Goal: Information Seeking & Learning: Learn about a topic

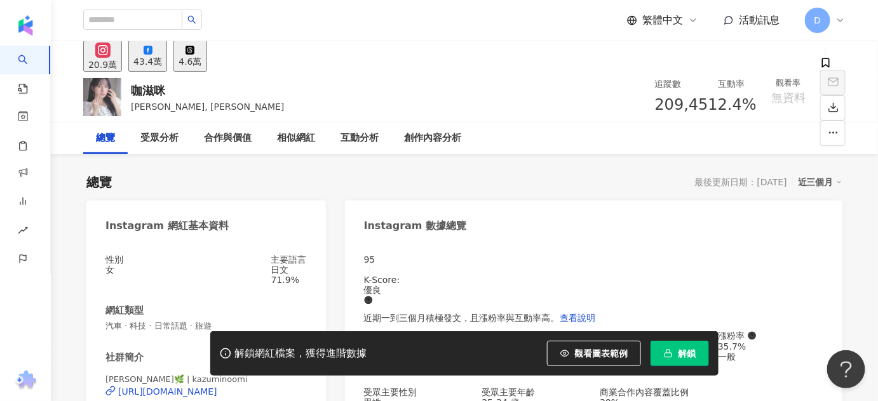
click at [682, 353] on span "解鎖" at bounding box center [687, 354] width 18 height 10
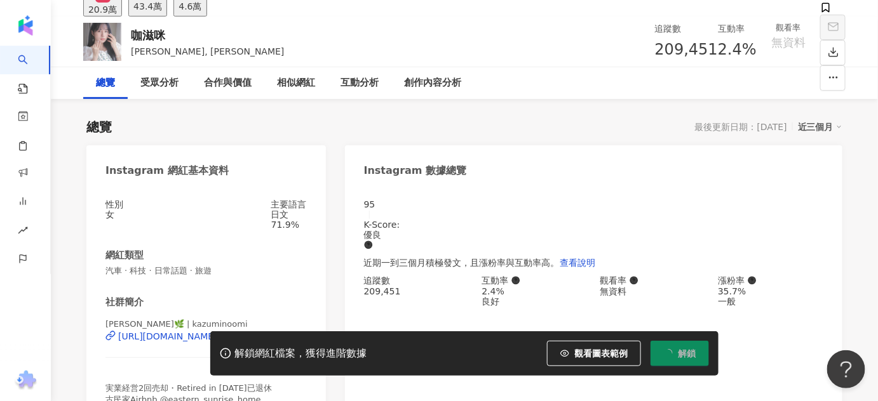
scroll to position [173, 0]
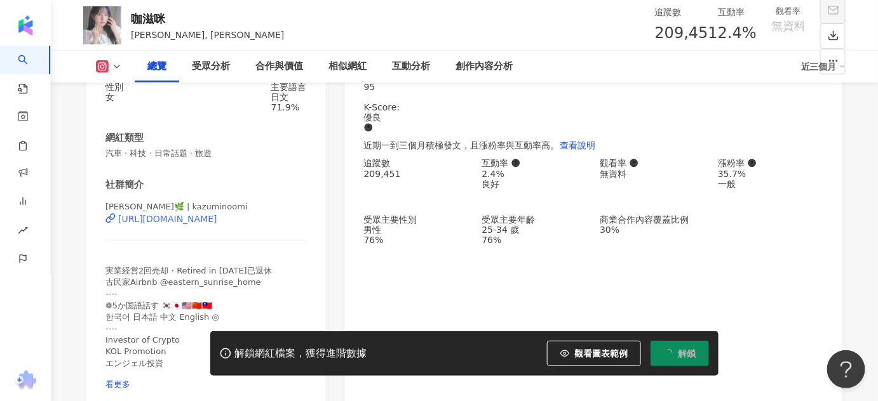
click at [201, 224] on div "https://www.instagram.com/kazuminoomi/" at bounding box center [167, 219] width 99 height 10
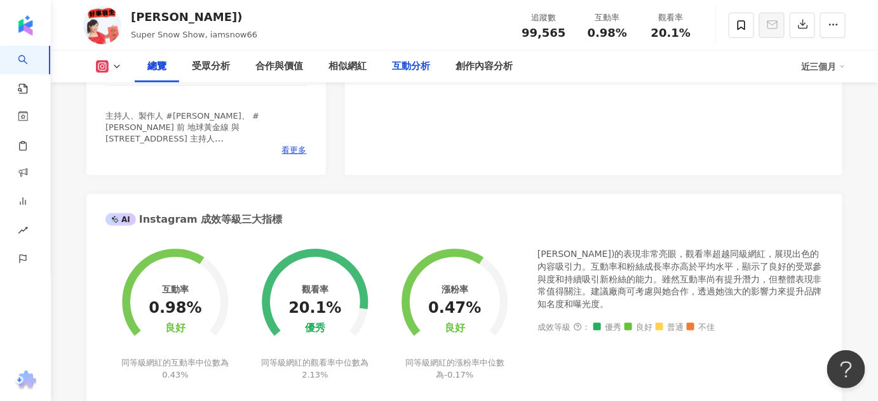
scroll to position [520, 0]
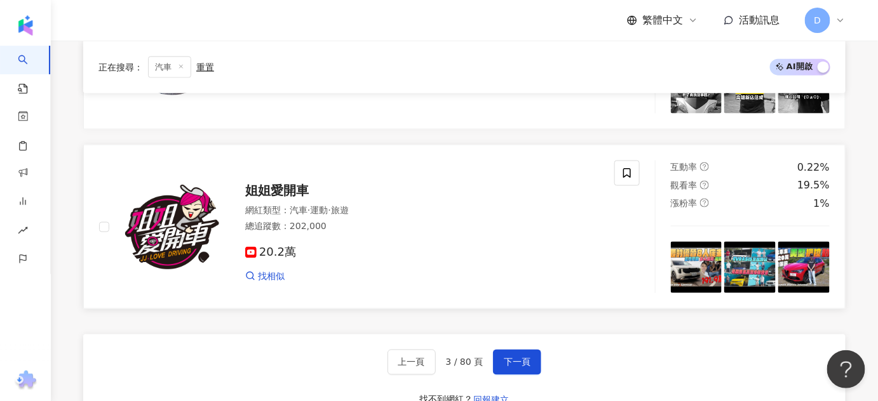
scroll to position [2132, 0]
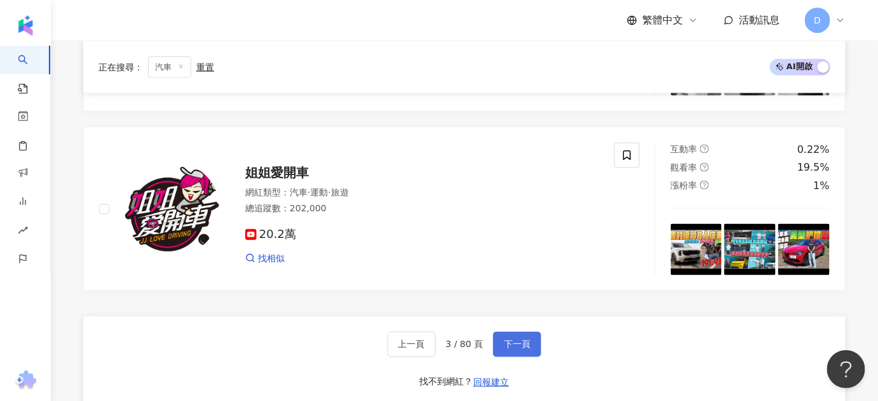
click at [527, 340] on span "下一頁" at bounding box center [517, 345] width 27 height 10
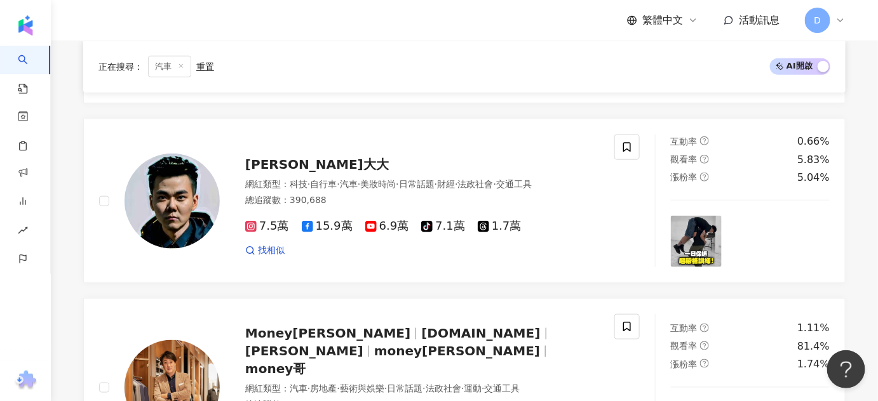
scroll to position [1955, 0]
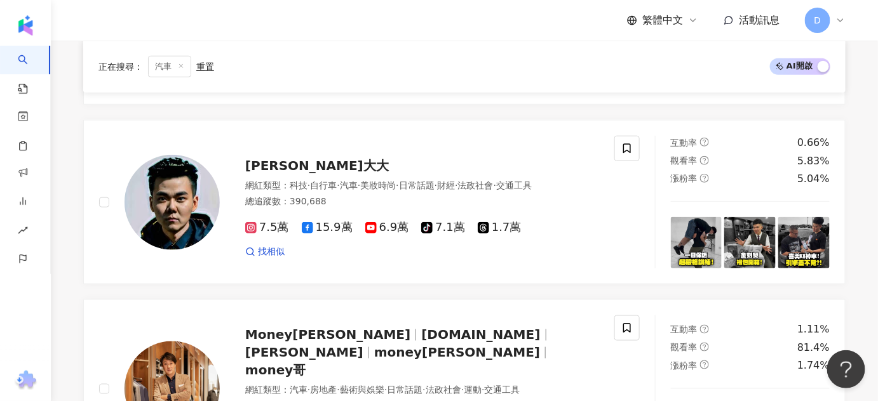
drag, startPoint x: 440, startPoint y: 344, endPoint x: 375, endPoint y: 281, distance: 90.7
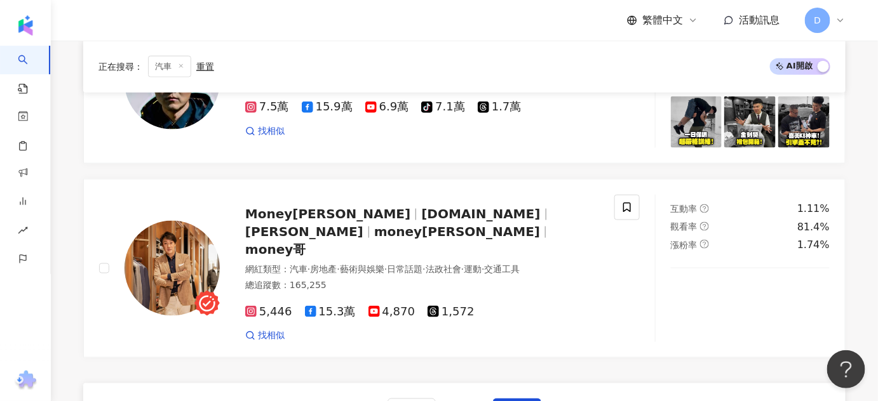
scroll to position [2136, 0]
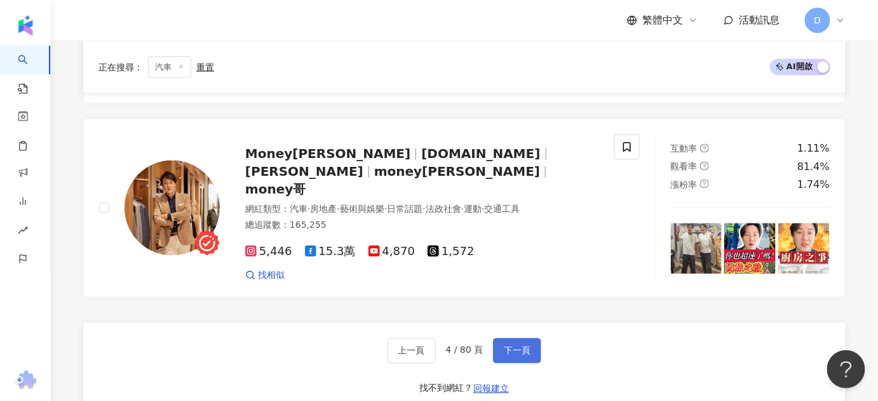
click at [499, 339] on button "下一頁" at bounding box center [517, 351] width 48 height 25
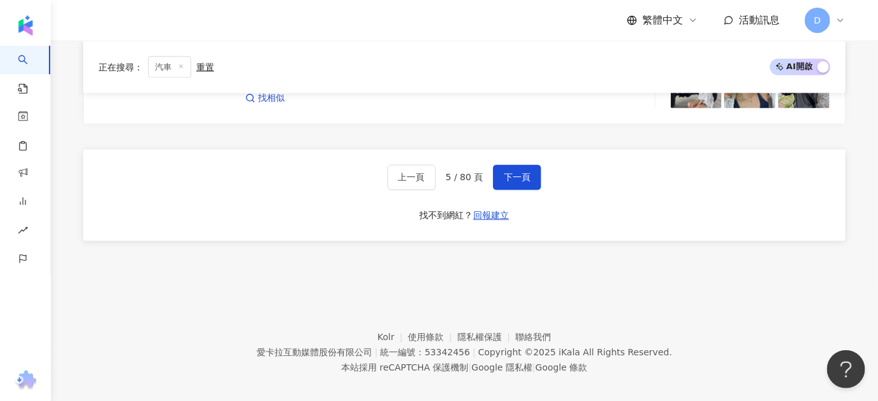
scroll to position [2302, 0]
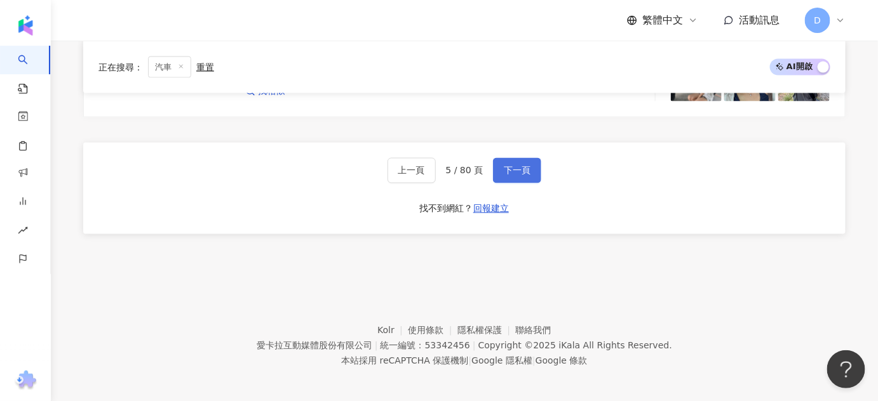
click at [527, 166] on span "下一頁" at bounding box center [517, 171] width 27 height 10
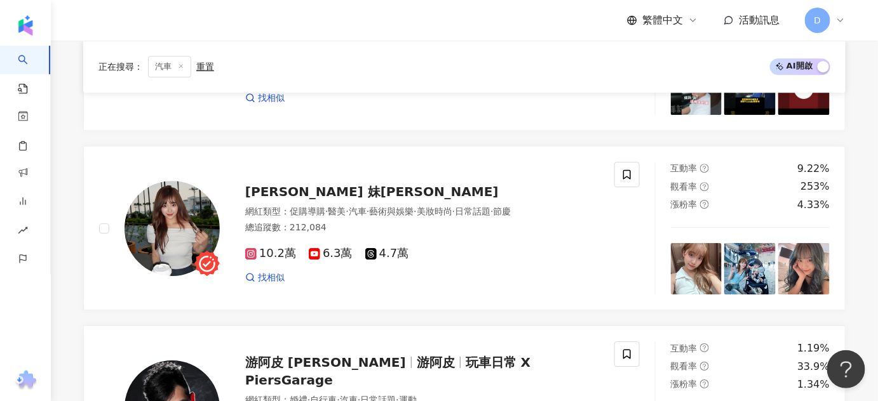
scroll to position [1204, 0]
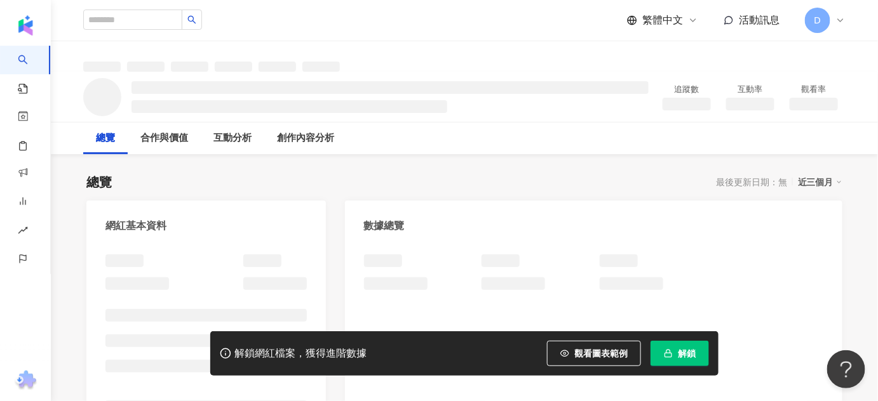
click at [671, 356] on icon "button" at bounding box center [668, 353] width 9 height 9
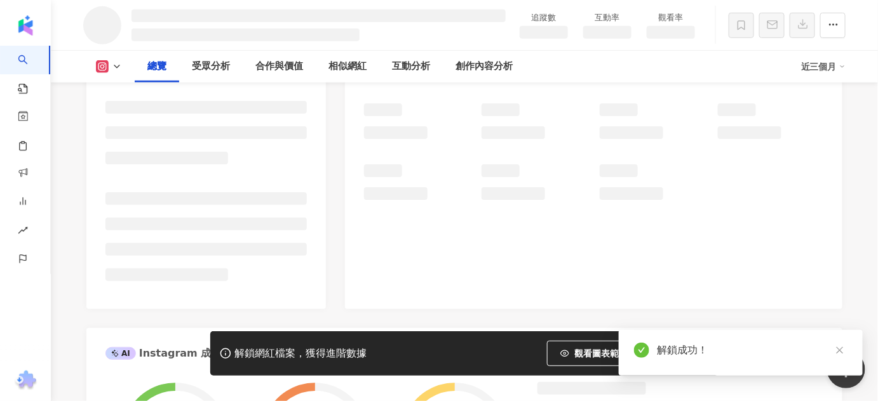
scroll to position [65, 0]
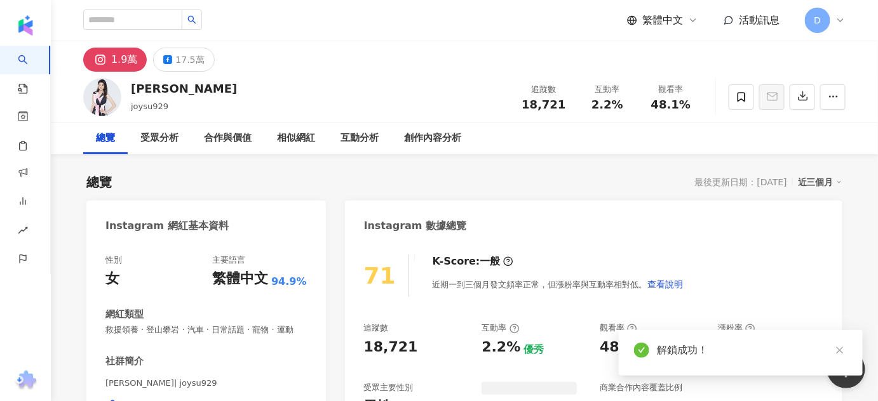
scroll to position [346, 0]
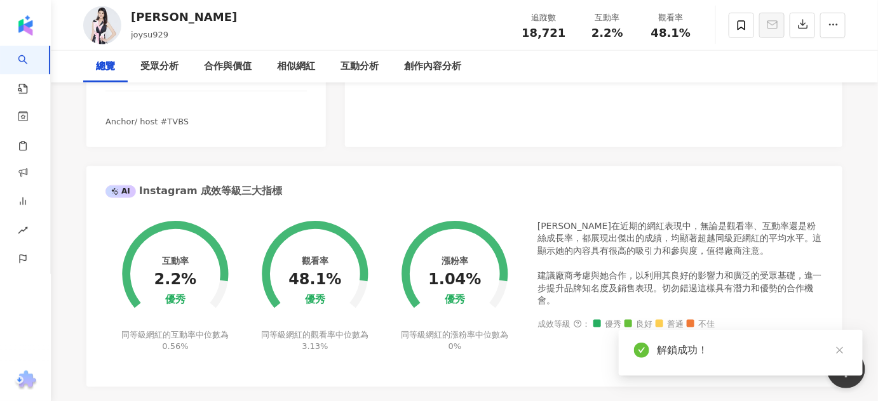
click at [210, 66] on div "https://www.instagram.com/joysu929/" at bounding box center [164, 60] width 92 height 11
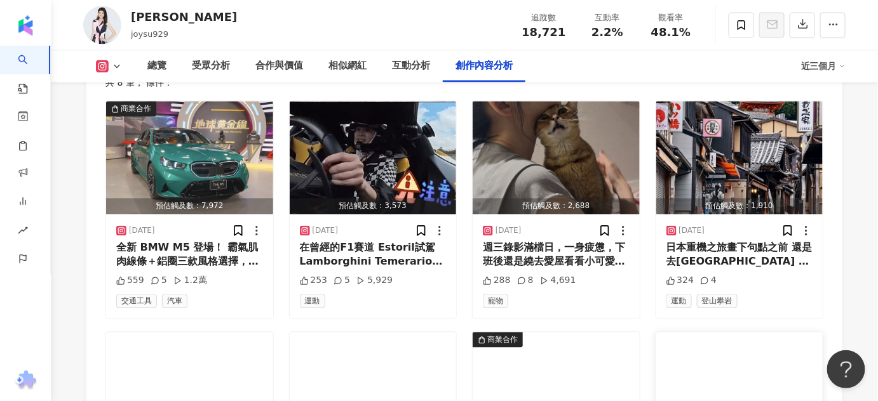
scroll to position [3991, 0]
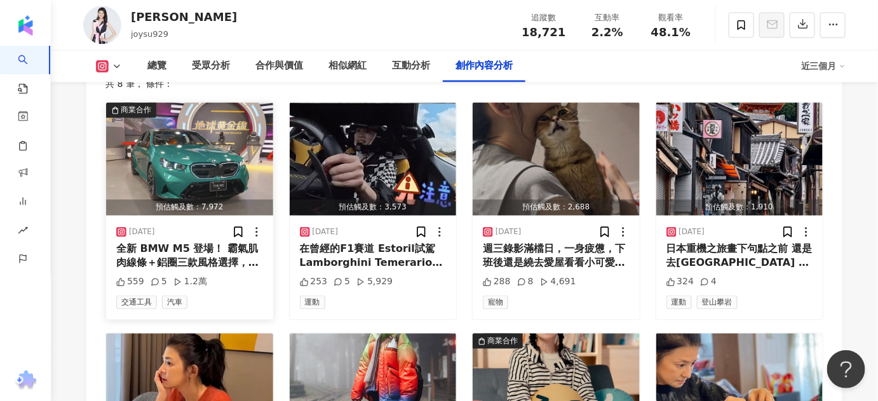
click at [204, 243] on div "全新 BMW M5 登場！ 霸氣肌肉線條＋鋁圈三款風格選擇，回頭率100% 配備 M Steptronic 八速手自排變速箱、M xDrive 可調式四輪傳動…" at bounding box center [189, 257] width 147 height 29
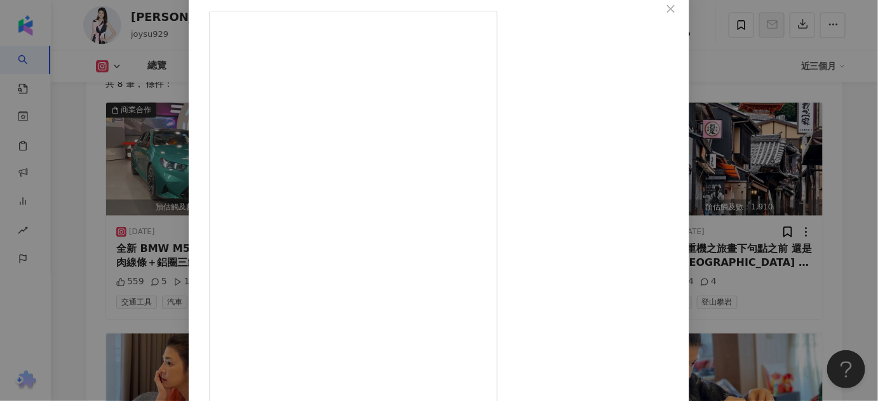
scroll to position [53, 0]
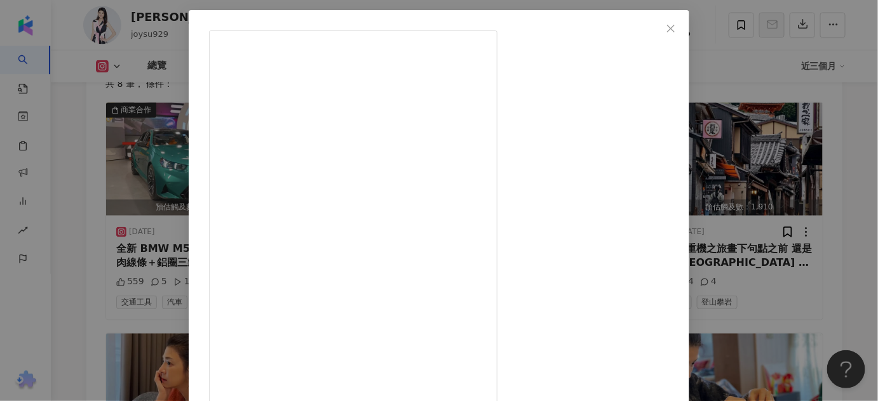
click at [840, 97] on div "蘇宗怡 2025/8/2 全新 BMW M5 登場！ 霸氣肌肉線條＋鋁圈三款風格選擇，回頭率100% 配備 M Steptronic 八速手自排變速箱、M x…" at bounding box center [439, 200] width 878 height 401
click at [838, 97] on div "Instagram 進階篩選 啟動 關閉 AI 篩選商業合作內容 排序：發布時間 共 8 筆 ， 條件： 商業合作 預估觸及數：7,972 2025/8/2 …" at bounding box center [464, 301] width 756 height 539
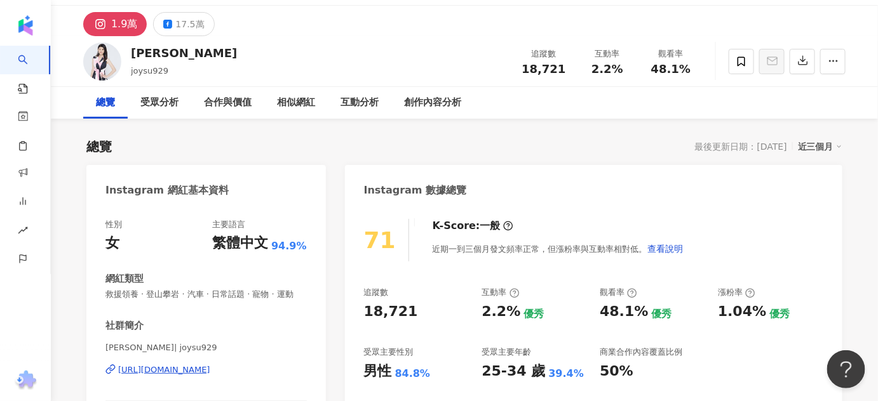
scroll to position [0, 0]
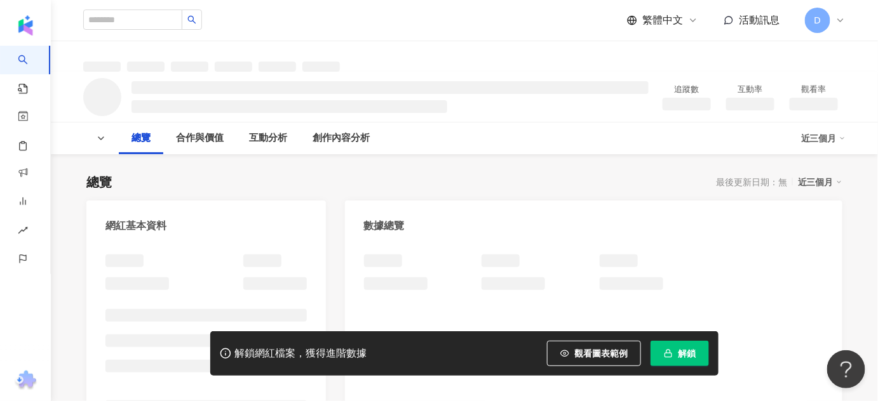
click at [666, 352] on icon "button" at bounding box center [668, 353] width 9 height 9
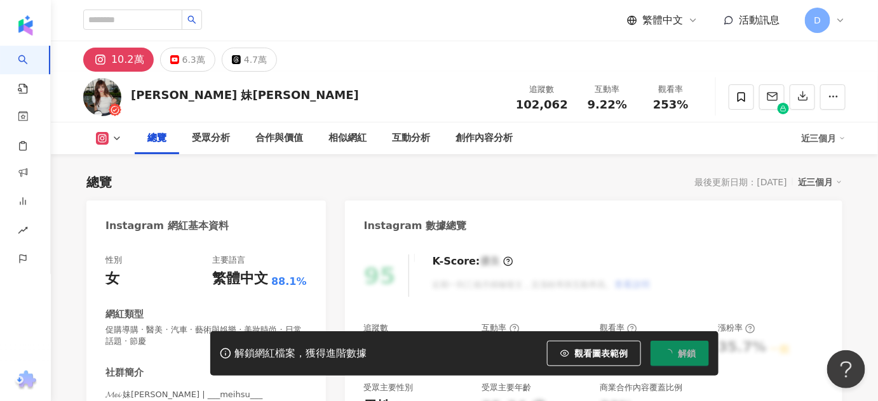
click at [690, 345] on button "解鎖" at bounding box center [679, 353] width 58 height 25
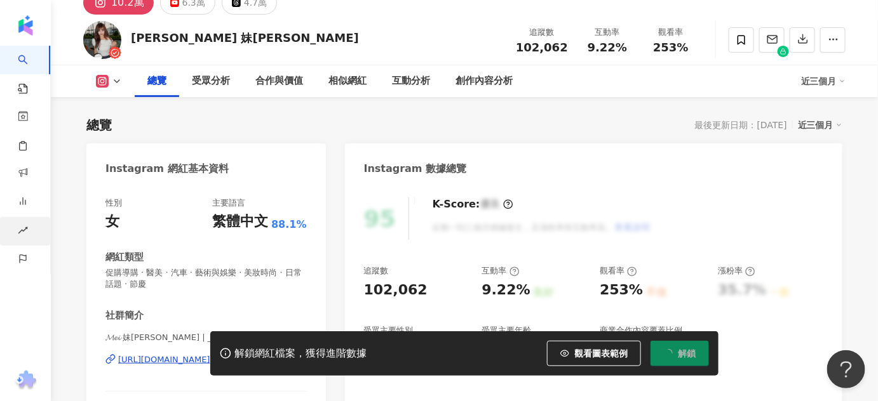
scroll to position [71, 0]
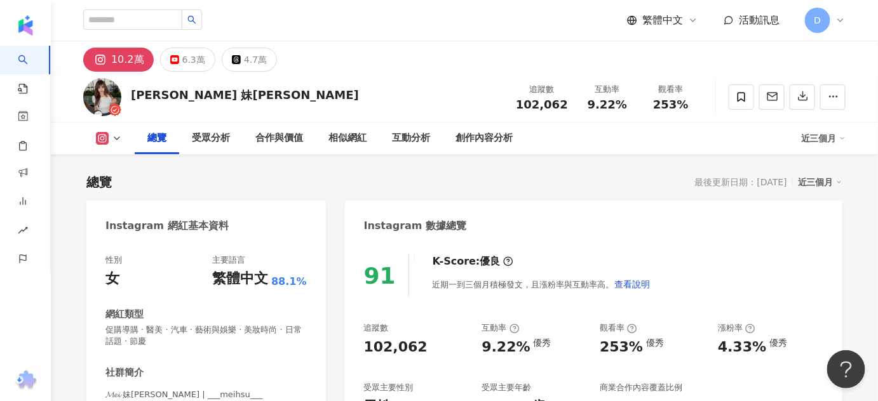
scroll to position [231, 0]
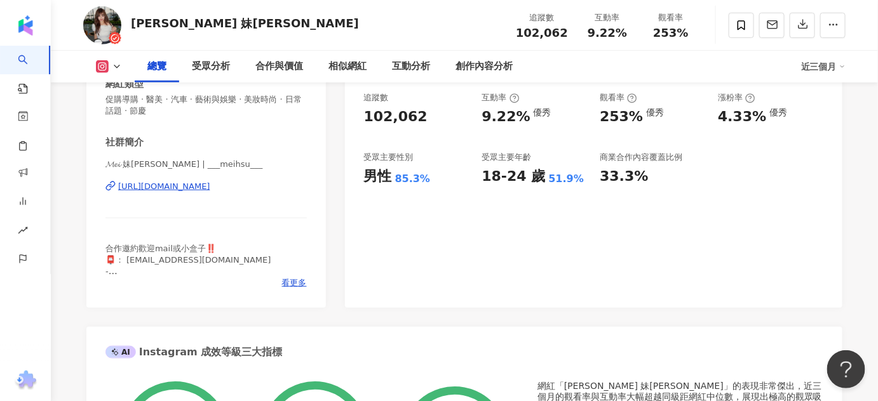
click at [199, 191] on div "[URL][DOMAIN_NAME]" at bounding box center [164, 186] width 92 height 11
